Goal: Obtain resource: Download file/media

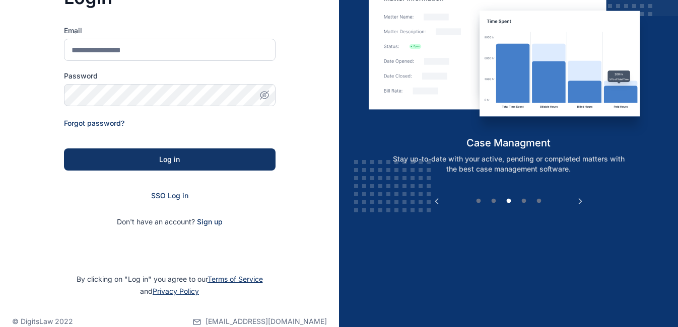
scroll to position [115, 0]
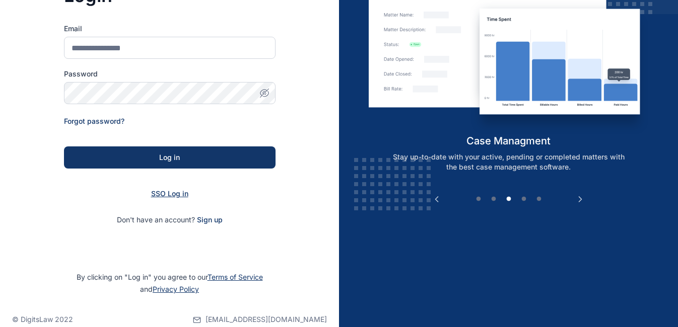
click at [177, 194] on span "SSO Log in" at bounding box center [169, 193] width 37 height 9
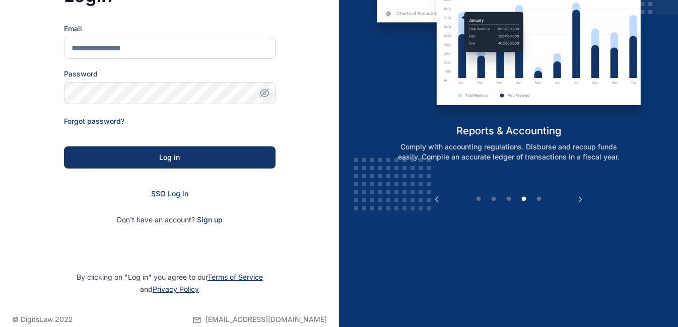
click at [172, 196] on span "SSO Log in" at bounding box center [169, 193] width 37 height 9
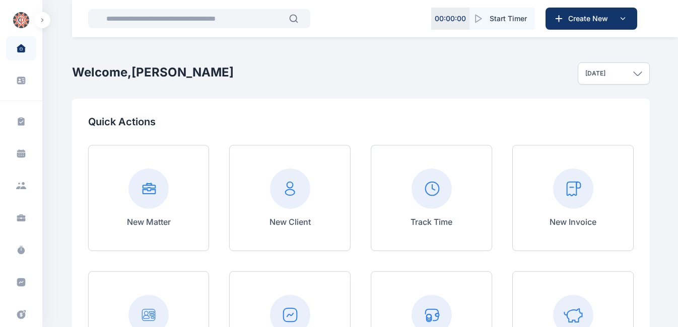
click at [294, 19] on icon "button" at bounding box center [293, 18] width 9 height 9
click at [246, 23] on input "text" at bounding box center [194, 19] width 189 height 20
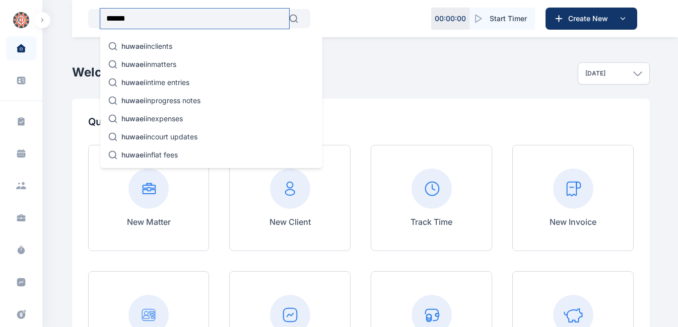
type input "******"
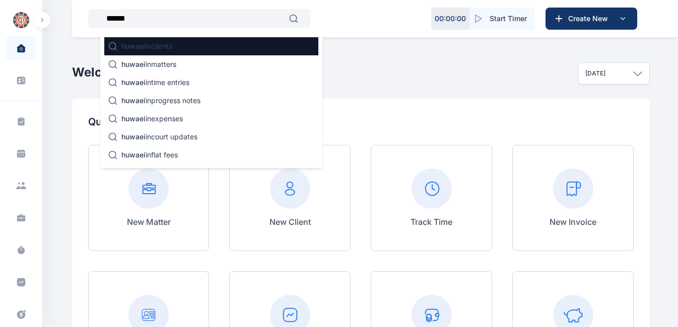
click at [180, 45] on div "huwaei in clients" at bounding box center [211, 46] width 214 height 18
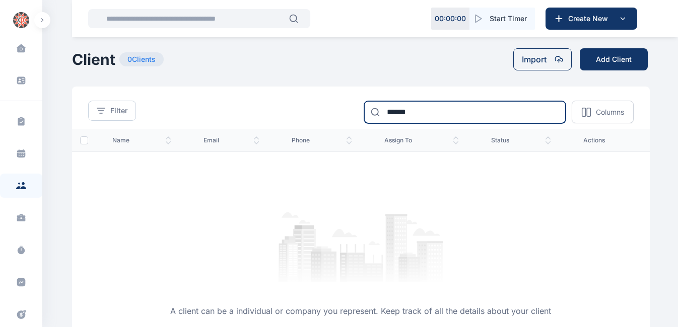
click at [440, 114] on input "******" at bounding box center [464, 112] width 201 height 22
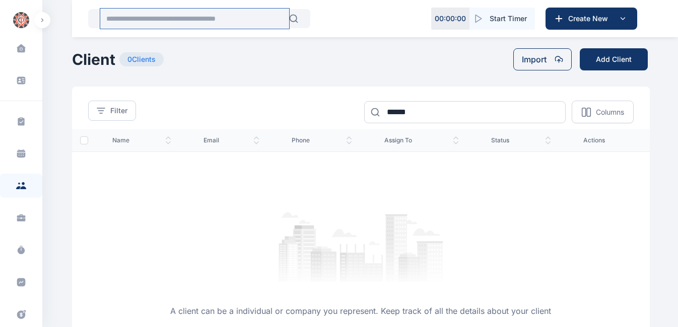
click at [220, 18] on input "text" at bounding box center [194, 19] width 189 height 20
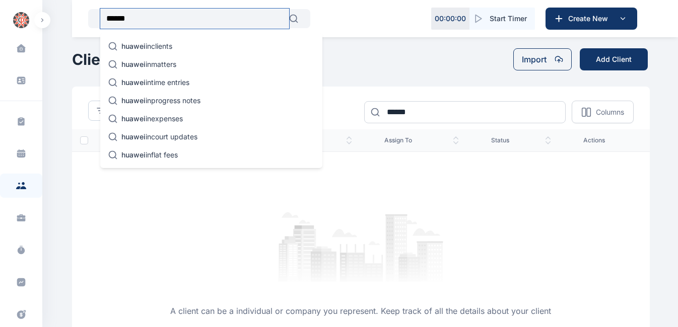
type input "******"
click at [295, 18] on icon "button" at bounding box center [293, 18] width 9 height 9
click at [170, 22] on input "******" at bounding box center [194, 19] width 189 height 20
type input "*"
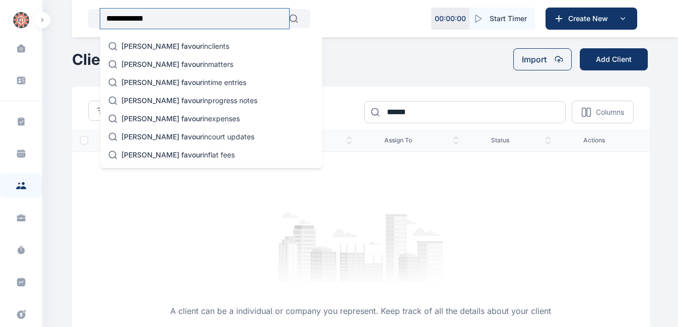
type input "**********"
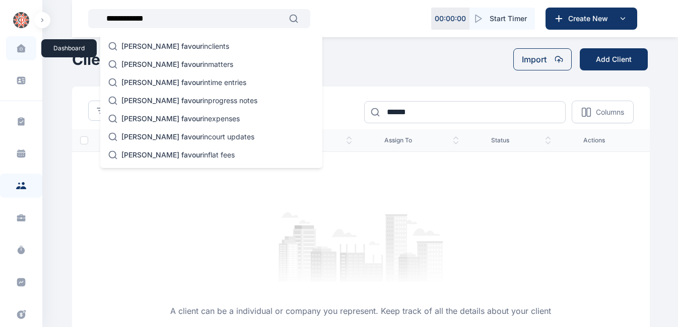
click at [13, 50] on span at bounding box center [21, 48] width 25 height 21
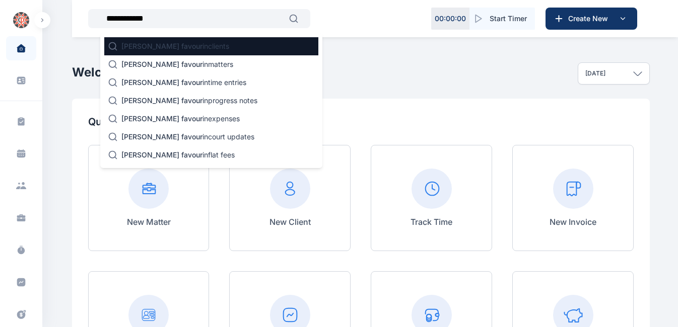
click at [159, 51] on p "osuji favour in clients" at bounding box center [175, 46] width 108 height 10
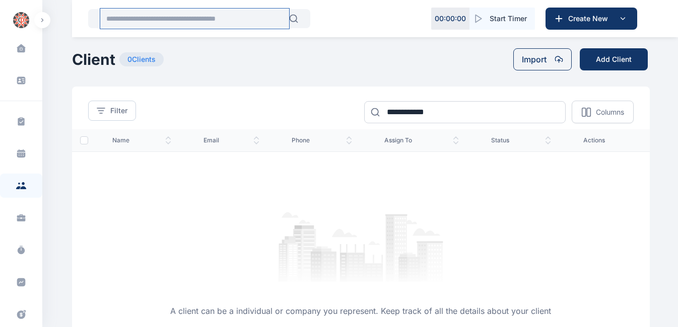
click at [201, 16] on input "text" at bounding box center [194, 19] width 189 height 20
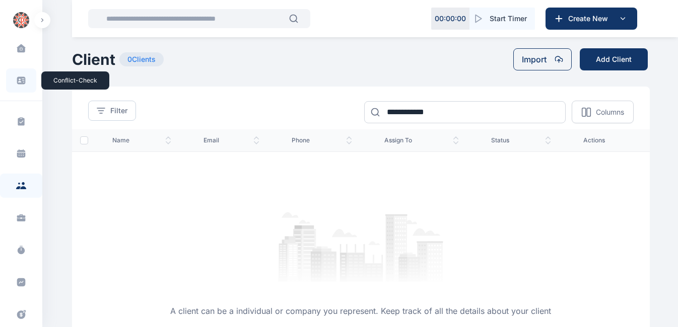
click at [22, 84] on icon at bounding box center [21, 81] width 9 height 8
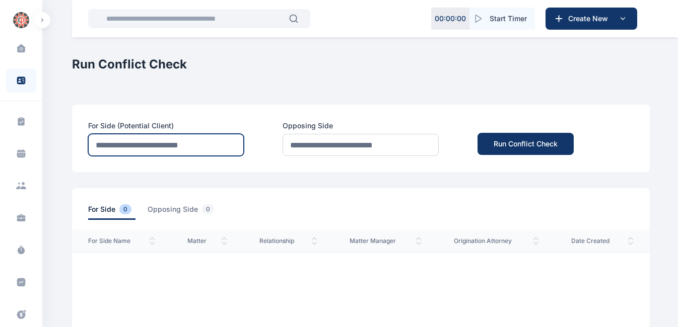
click at [133, 146] on input "text" at bounding box center [166, 145] width 156 height 22
type input "******"
click at [477, 133] on button "Run Conflict Check" at bounding box center [525, 144] width 96 height 22
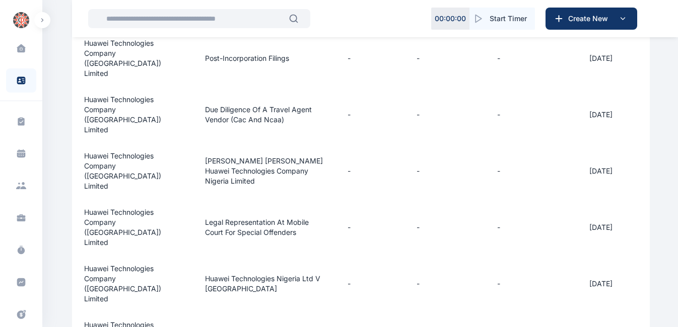
scroll to position [211, 0]
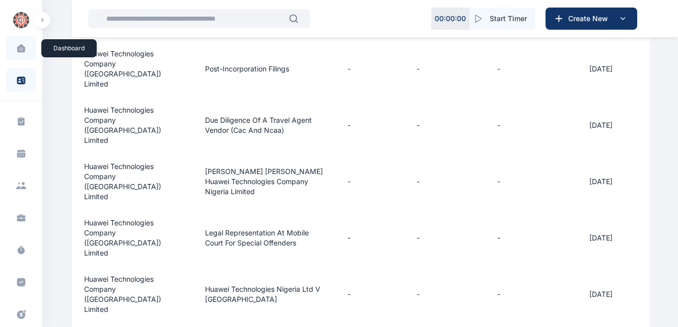
click at [20, 50] on icon at bounding box center [21, 49] width 2 height 2
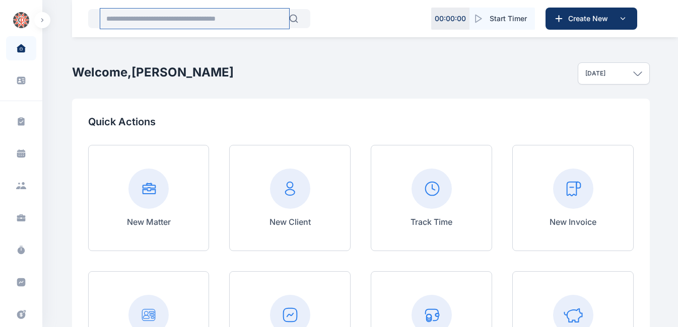
click at [146, 24] on input "text" at bounding box center [194, 19] width 189 height 20
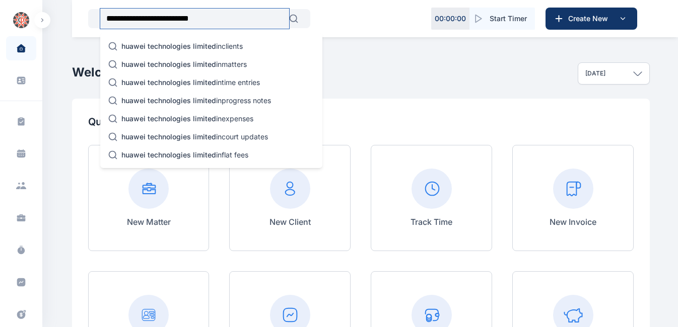
type input "**********"
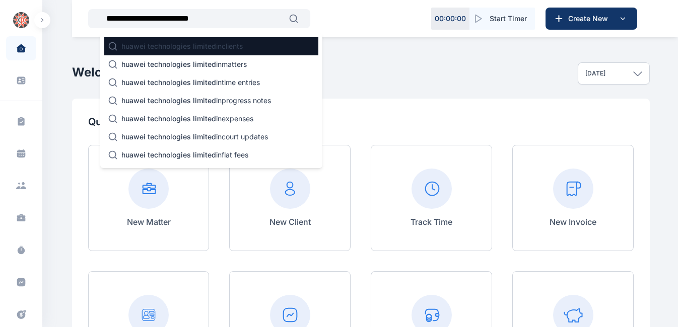
click at [220, 41] on p "huawei technologies limited in clients" at bounding box center [181, 46] width 121 height 10
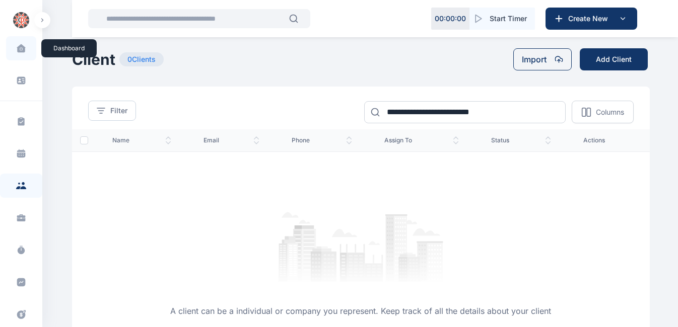
click at [25, 50] on span at bounding box center [21, 48] width 25 height 21
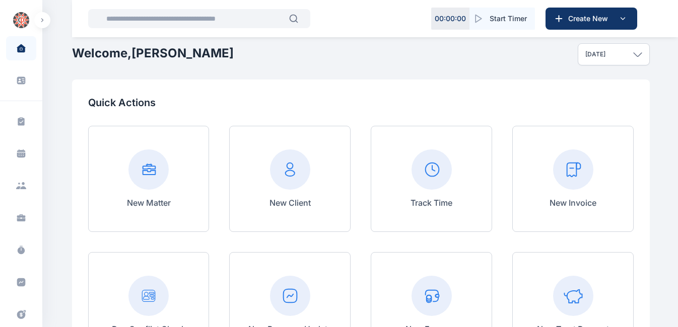
scroll to position [18, 0]
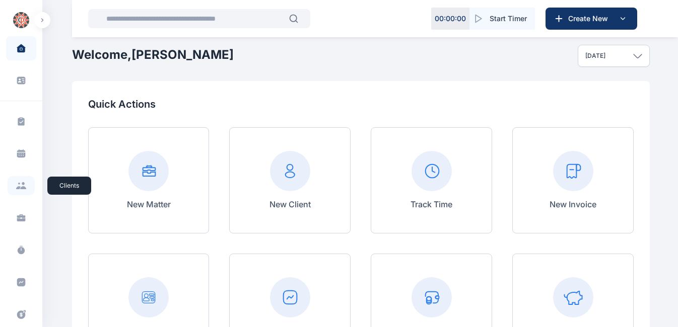
click at [20, 187] on icon at bounding box center [21, 185] width 11 height 7
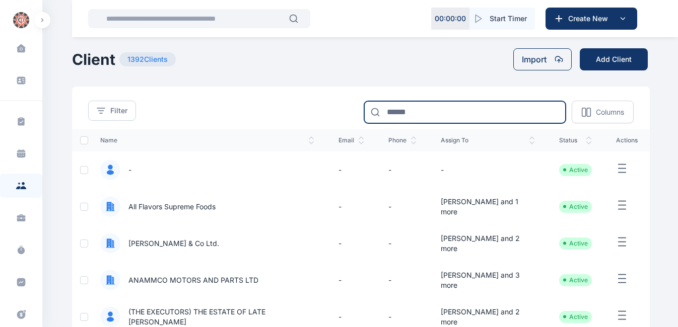
click at [409, 112] on input at bounding box center [464, 112] width 201 height 22
type input "******"
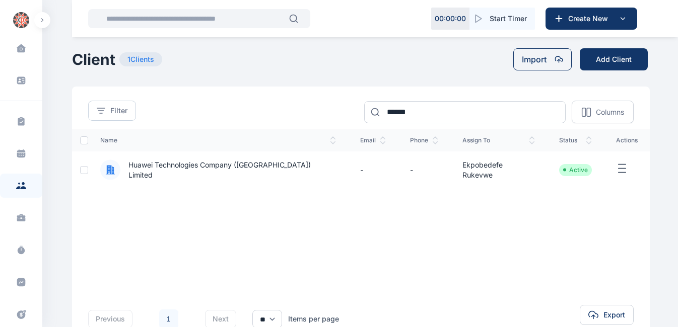
click at [618, 167] on icon "button" at bounding box center [622, 169] width 12 height 13
click at [268, 170] on span "Huawei Technologies Company ([GEOGRAPHIC_DATA]) Limited" at bounding box center [228, 170] width 216 height 20
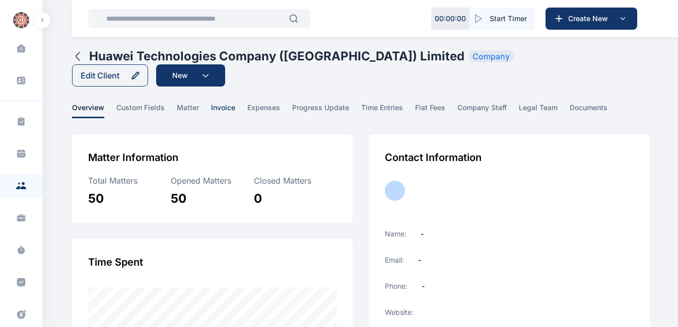
click at [219, 103] on span "invoice" at bounding box center [223, 111] width 24 height 16
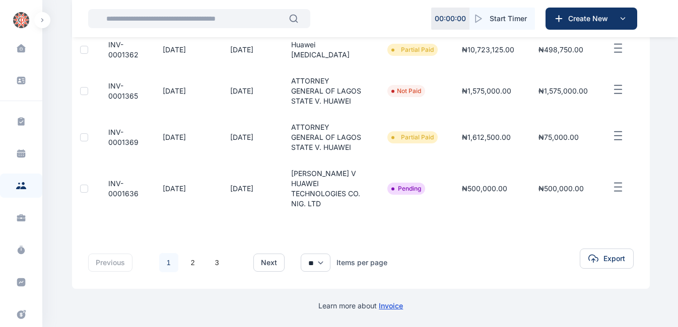
scroll to position [467, 0]
click at [274, 264] on button "next" at bounding box center [268, 263] width 31 height 18
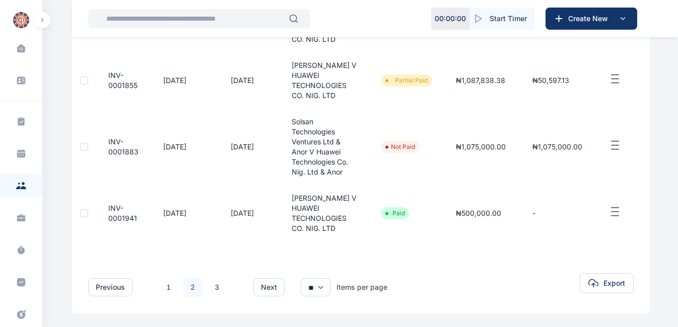
scroll to position [578, 0]
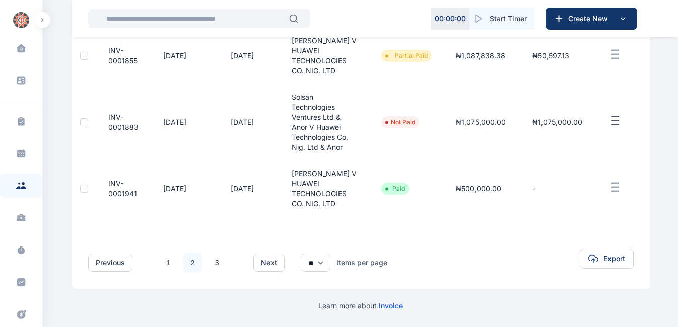
click at [274, 264] on button "next" at bounding box center [268, 263] width 31 height 18
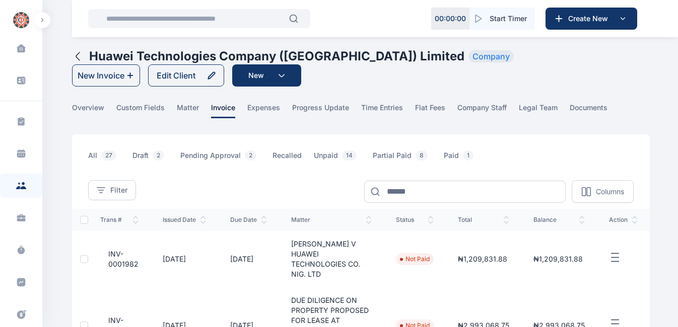
scroll to position [318, 0]
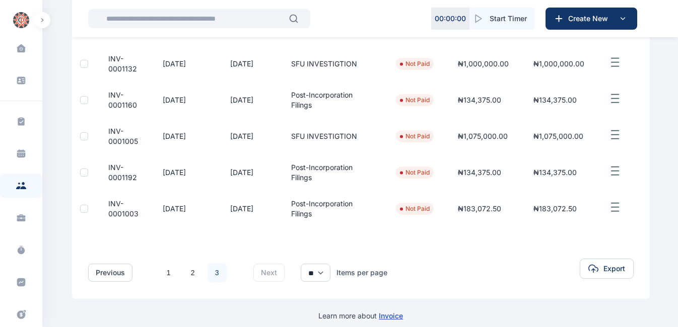
click at [614, 129] on icon "button" at bounding box center [615, 135] width 12 height 13
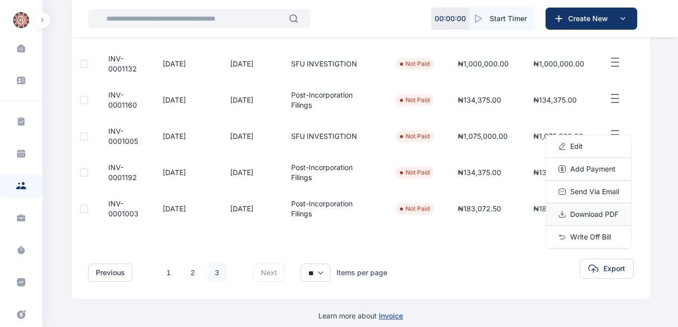
click at [583, 209] on span "Download PDF" at bounding box center [594, 214] width 48 height 10
click at [576, 209] on span "Download PDF" at bounding box center [594, 214] width 48 height 10
click at [579, 209] on span "Download PDF" at bounding box center [594, 214] width 48 height 10
click at [560, 210] on icon "button" at bounding box center [562, 214] width 8 height 8
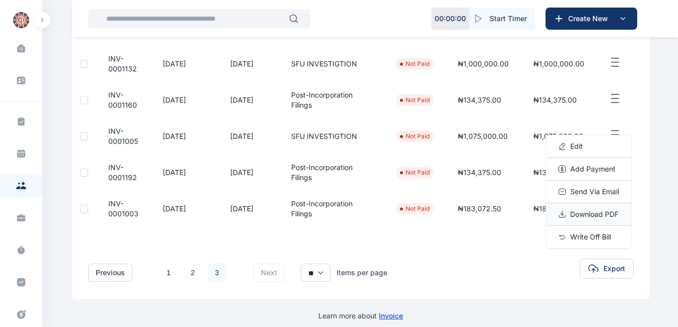
click at [602, 209] on span "Download PDF" at bounding box center [594, 214] width 48 height 10
click at [575, 209] on span "Download PDF" at bounding box center [594, 214] width 48 height 10
click at [565, 210] on icon "button" at bounding box center [562, 214] width 8 height 8
click at [571, 209] on span "Download PDF" at bounding box center [594, 214] width 48 height 10
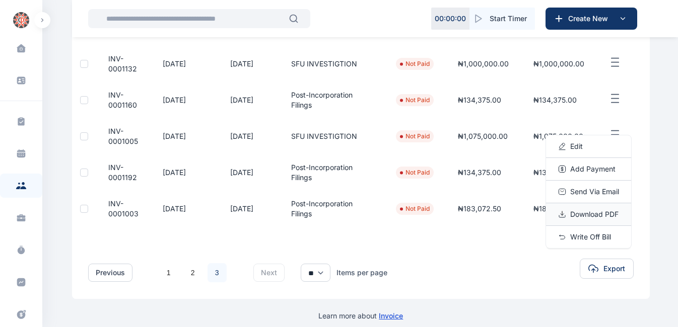
click at [561, 210] on icon "button" at bounding box center [562, 214] width 8 height 8
click at [117, 130] on span "INV-0001005" at bounding box center [119, 136] width 39 height 20
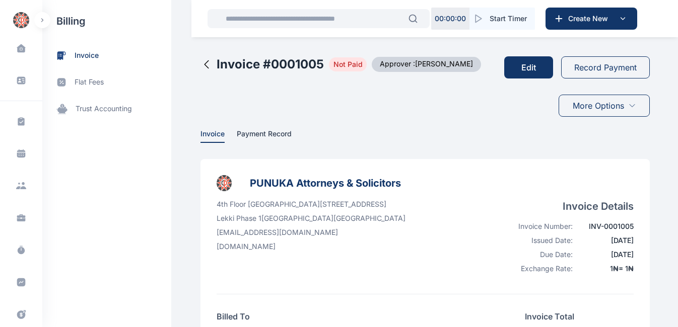
click at [632, 108] on icon at bounding box center [632, 106] width 8 height 8
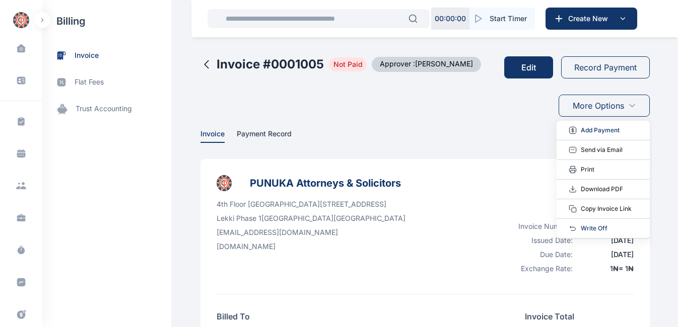
click at [598, 187] on span "Download PDF" at bounding box center [602, 189] width 42 height 10
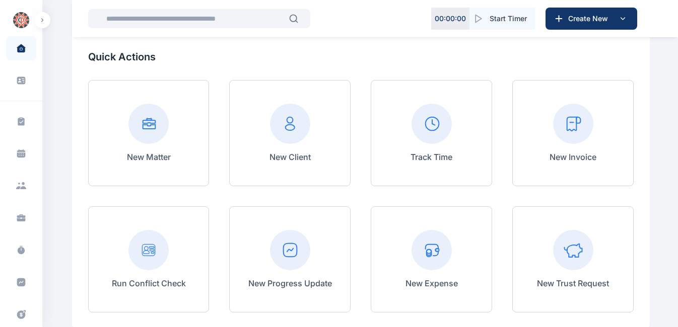
scroll to position [66, 0]
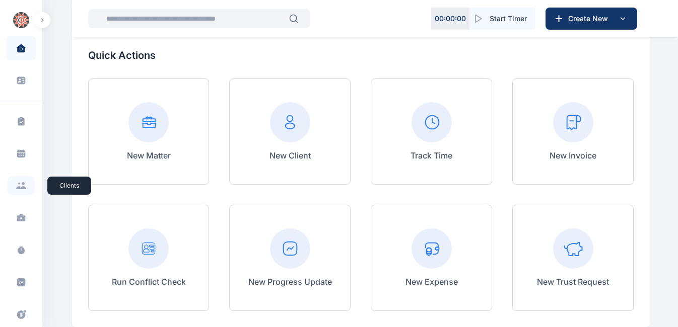
click at [20, 185] on icon at bounding box center [21, 185] width 11 height 7
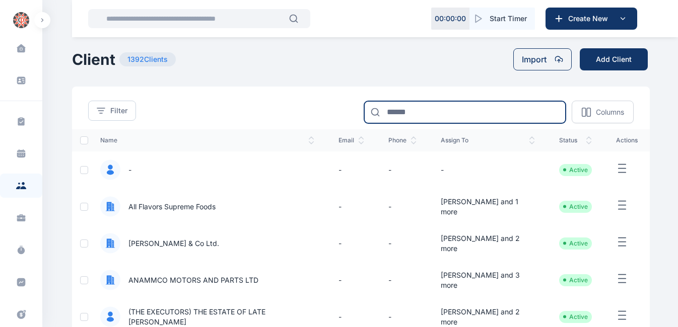
click at [464, 112] on input at bounding box center [464, 112] width 201 height 22
type input "******"
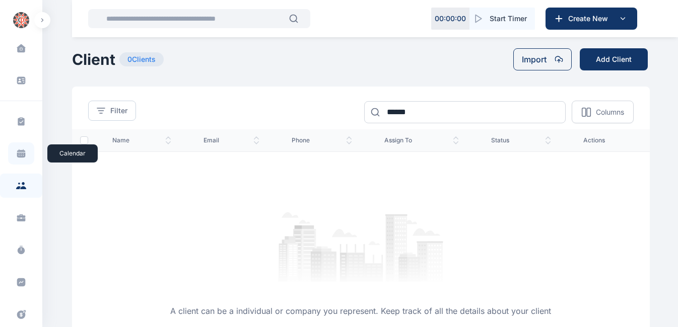
click at [17, 154] on icon at bounding box center [21, 155] width 9 height 5
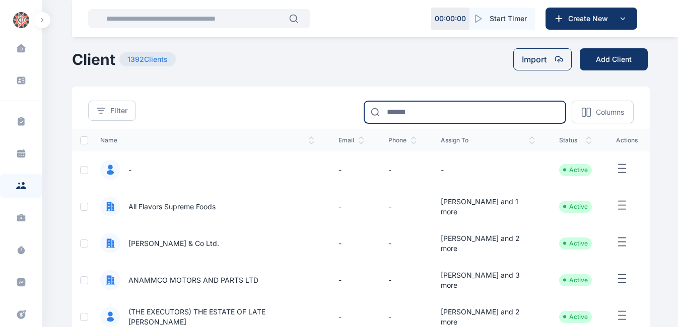
click at [445, 114] on input at bounding box center [464, 112] width 201 height 22
type input "******"
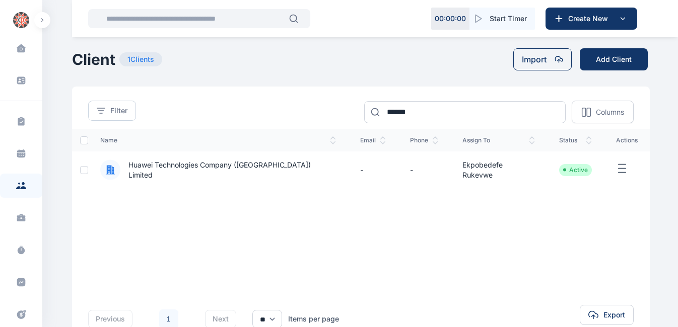
click at [291, 170] on span "Huawei Technologies Company ([GEOGRAPHIC_DATA]) Limited" at bounding box center [228, 170] width 216 height 20
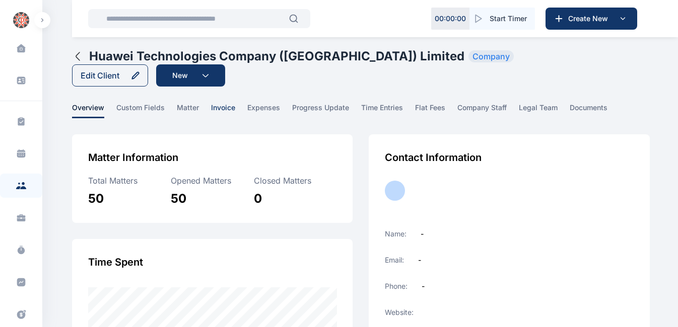
click at [221, 103] on span "invoice" at bounding box center [223, 111] width 24 height 16
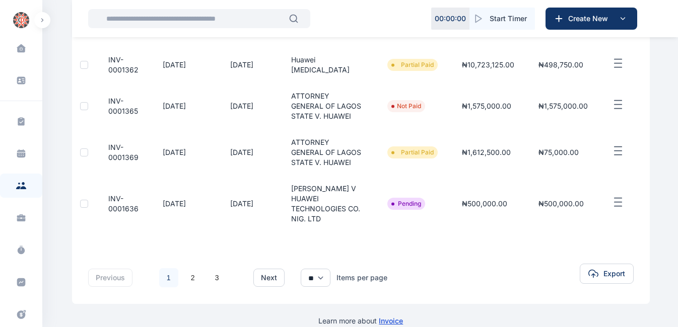
scroll to position [467, 0]
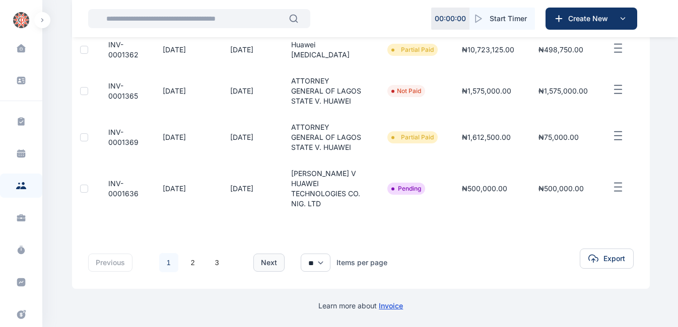
click at [264, 263] on button "next" at bounding box center [268, 263] width 31 height 18
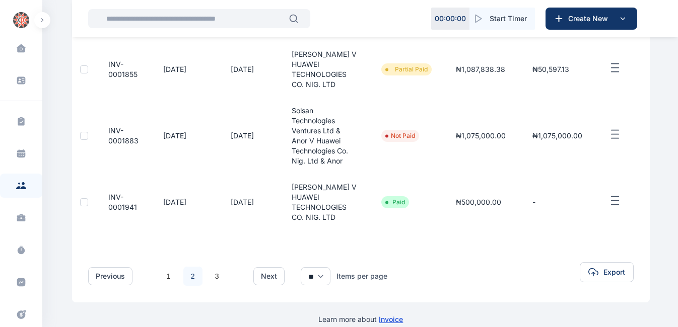
scroll to position [578, 0]
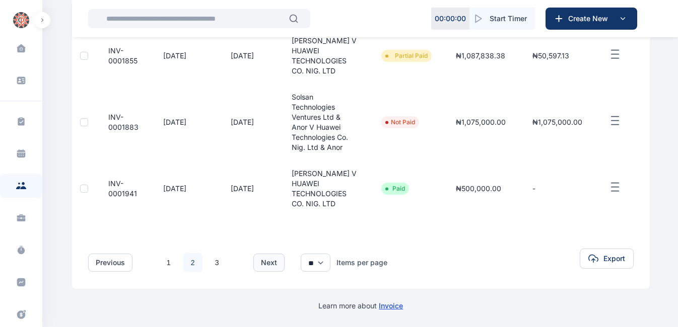
click at [268, 263] on button "next" at bounding box center [268, 263] width 31 height 18
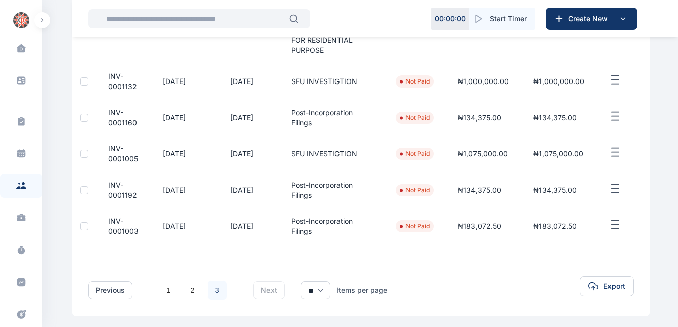
scroll to position [318, 0]
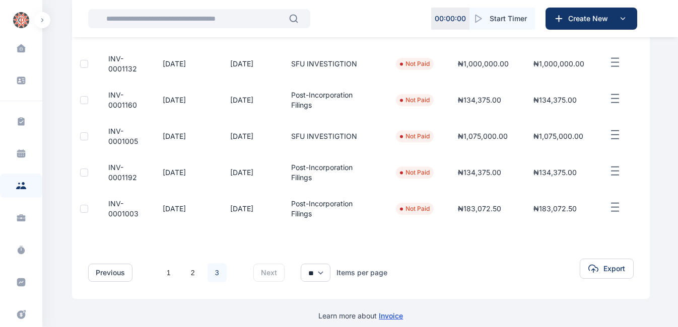
click at [136, 199] on span "INV-0001003" at bounding box center [119, 209] width 39 height 20
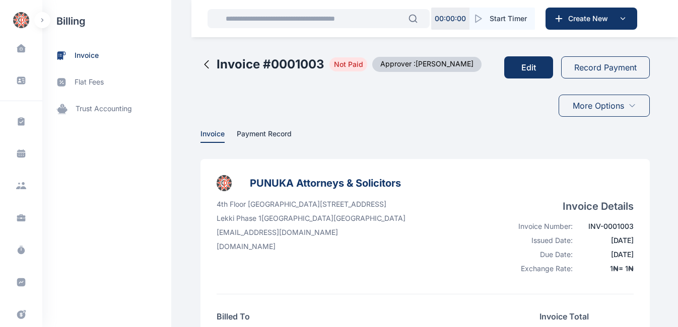
click at [633, 105] on icon at bounding box center [632, 106] width 8 height 8
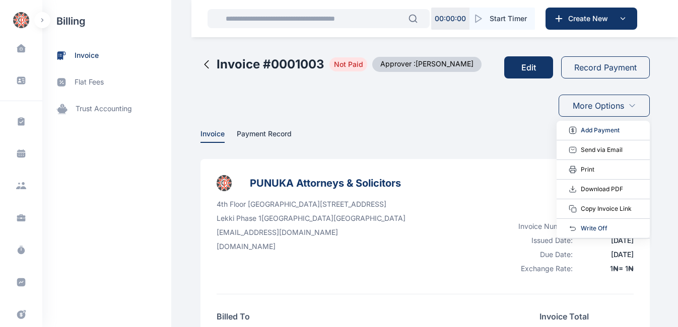
click at [590, 189] on span "Download PDF" at bounding box center [602, 189] width 42 height 10
